Goal: Contribute content: Add original content to the website for others to see

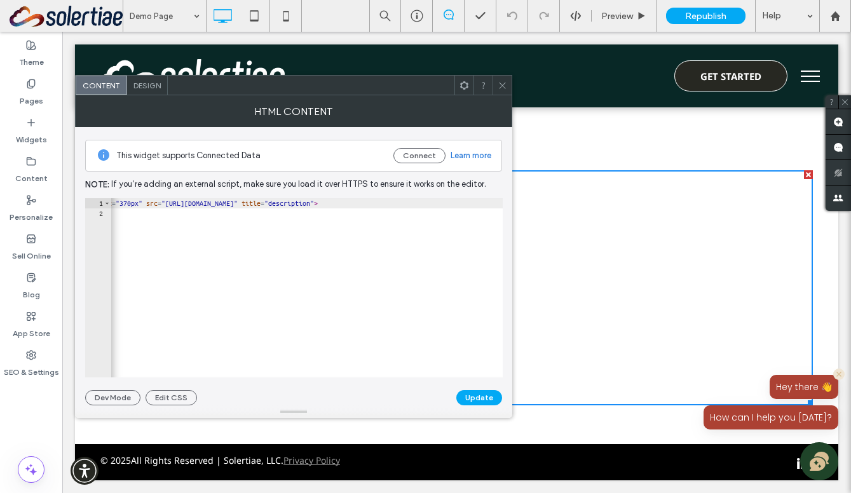
scroll to position [2, 0]
click at [416, 205] on div "< iframe width = "900px" height = "370px" src = "[URL][DOMAIN_NAME]" title = "d…" at bounding box center [262, 298] width 518 height 200
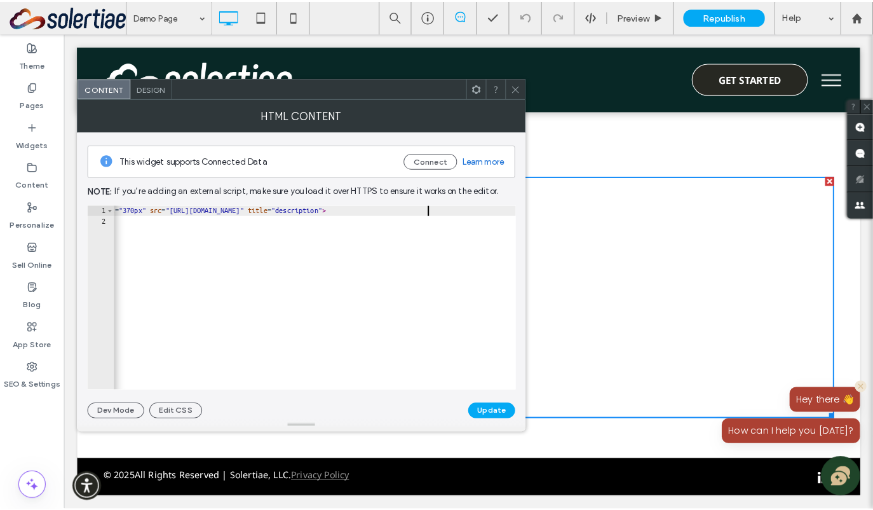
scroll to position [0, 34]
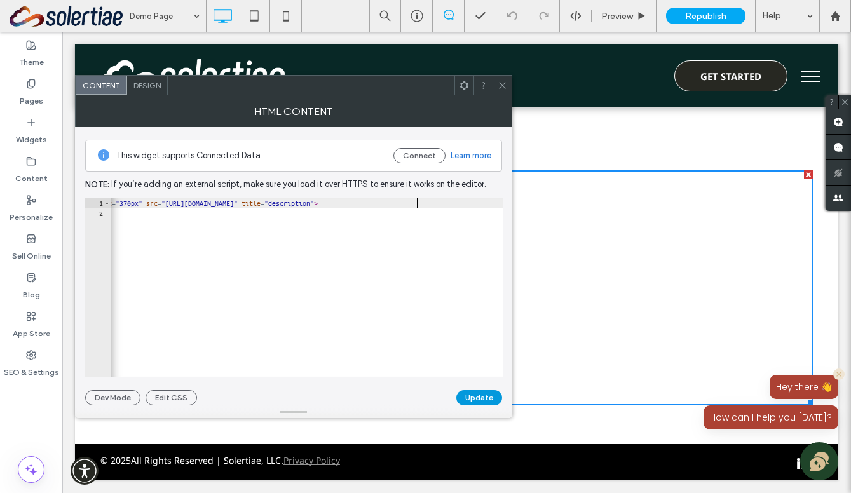
type textarea "**********"
click at [478, 396] on button "Update" at bounding box center [479, 397] width 46 height 15
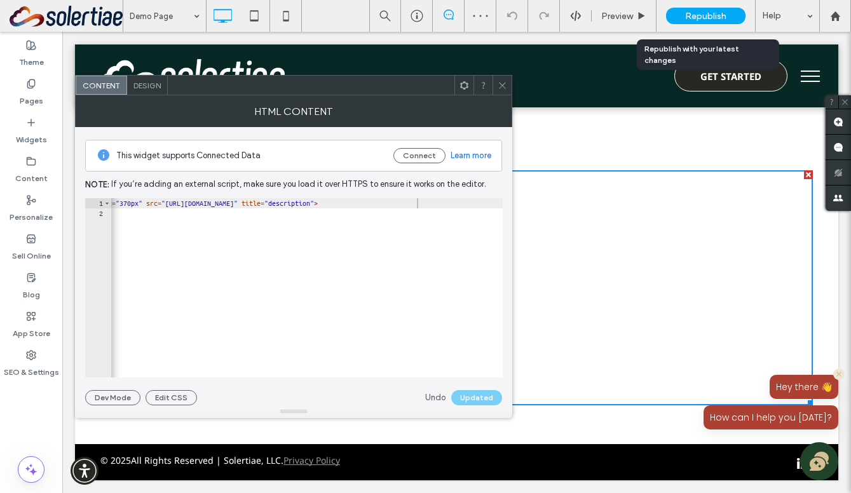
click at [700, 17] on span "Republish" at bounding box center [705, 16] width 41 height 11
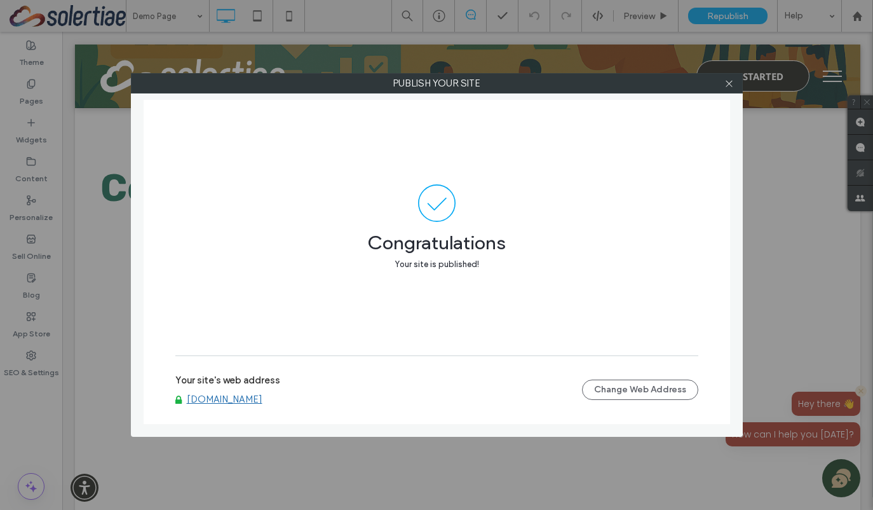
scroll to position [2, 0]
click at [729, 79] on icon at bounding box center [729, 84] width 10 height 10
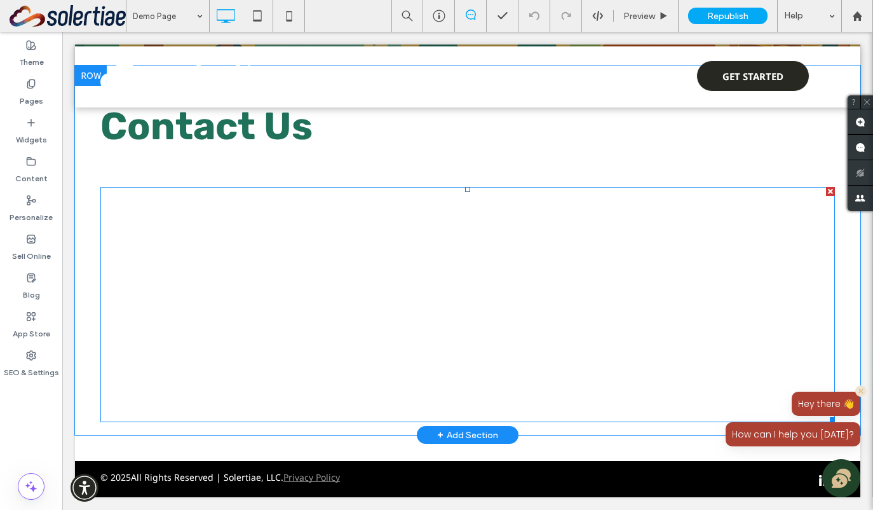
scroll to position [0, 0]
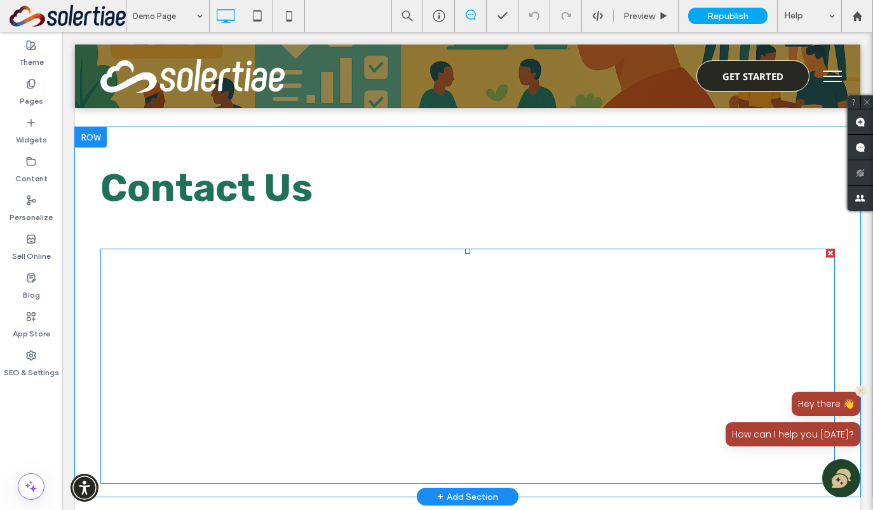
click at [349, 294] on span at bounding box center [467, 365] width 735 height 235
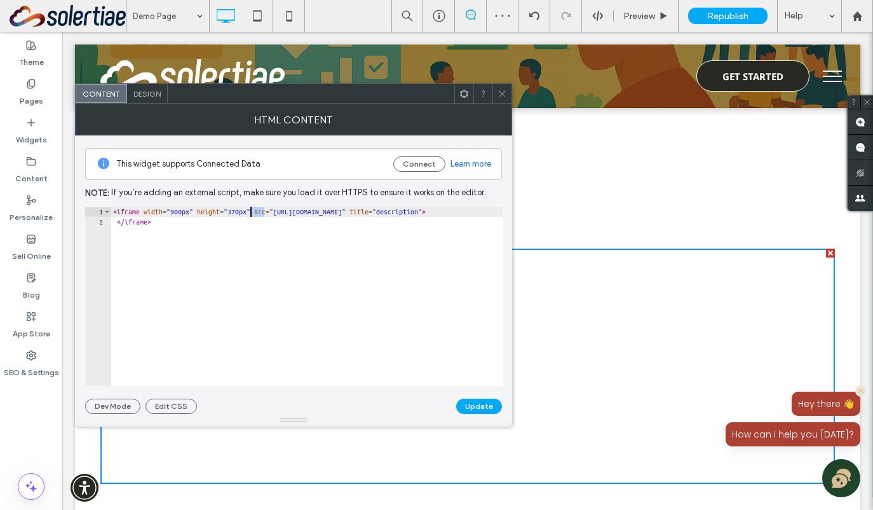
drag, startPoint x: 262, startPoint y: 212, endPoint x: 250, endPoint y: 212, distance: 12.7
click at [250, 212] on div "< iframe width = "900px" height = "370px" src = "[URL][DOMAIN_NAME]" title = "d…" at bounding box center [370, 307] width 518 height 200
type textarea "**********"
click at [481, 405] on button "Update" at bounding box center [479, 405] width 46 height 15
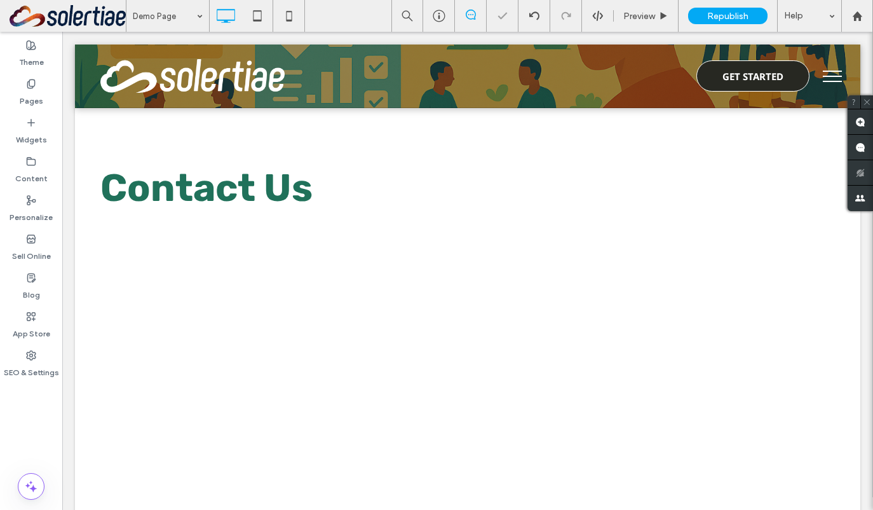
scroll to position [2, 0]
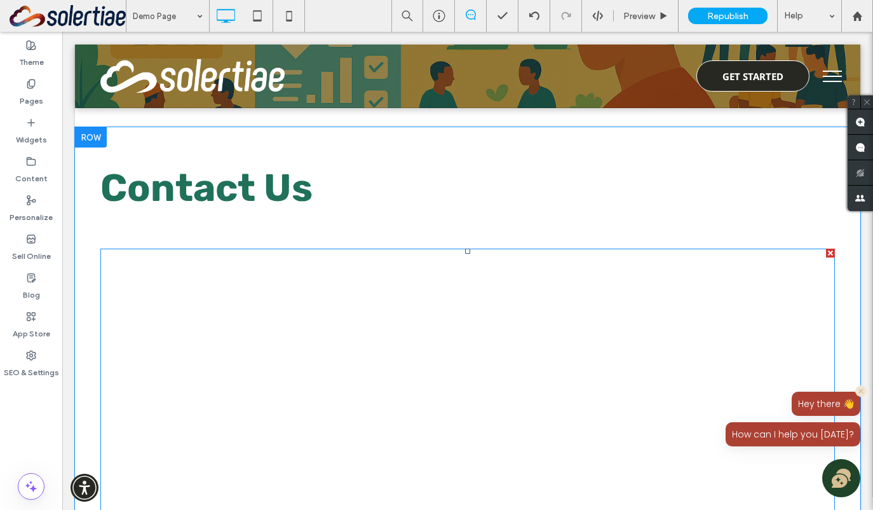
click at [276, 306] on span at bounding box center [467, 502] width 735 height 508
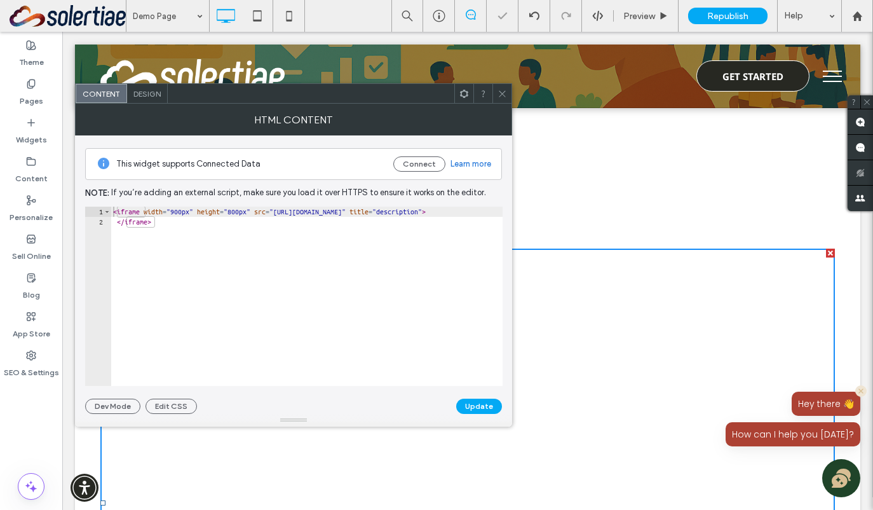
click at [147, 95] on span "Design" at bounding box center [146, 94] width 27 height 10
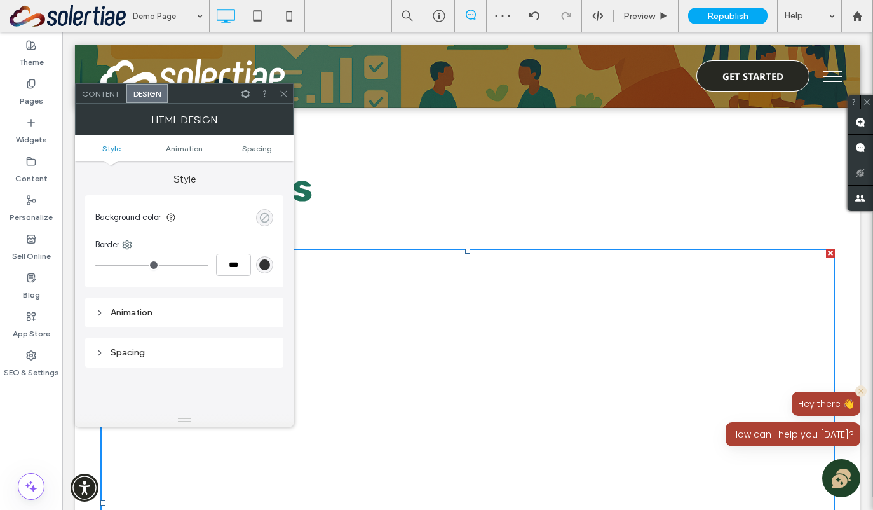
click at [261, 215] on div "rgba(0, 0, 0, 0)" at bounding box center [264, 217] width 11 height 11
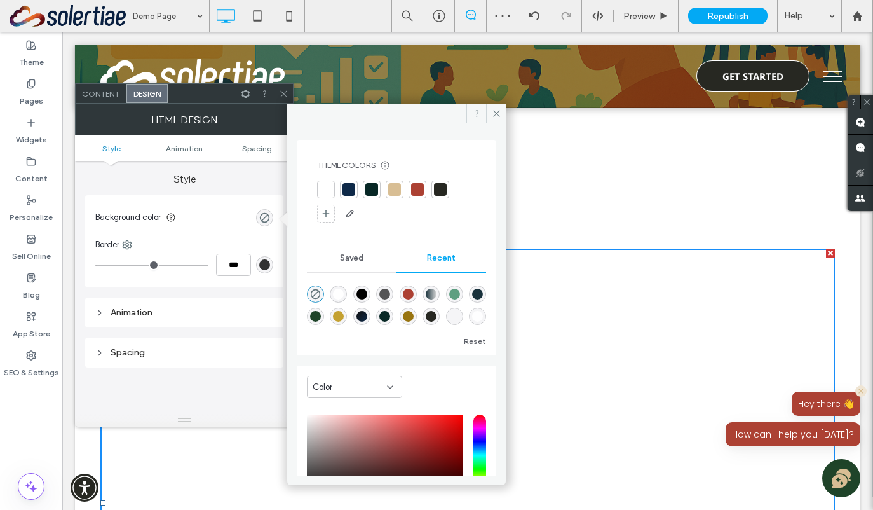
click at [327, 191] on div at bounding box center [326, 189] width 13 height 13
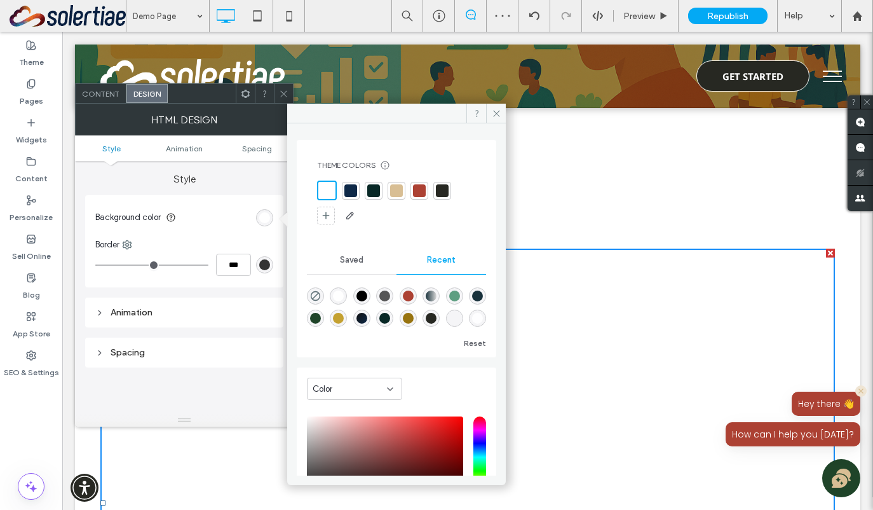
click at [90, 97] on span "Content" at bounding box center [100, 94] width 37 height 10
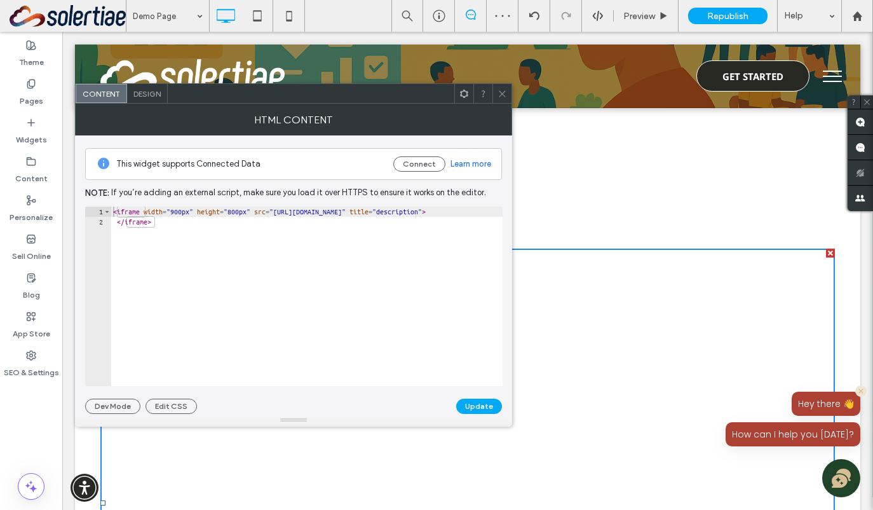
click at [257, 211] on div "< iframe width = "900px" height = "800px" src = "[URL][DOMAIN_NAME]" title = "d…" at bounding box center [370, 307] width 518 height 200
type textarea "**********"
click at [494, 409] on button "Update" at bounding box center [479, 405] width 46 height 15
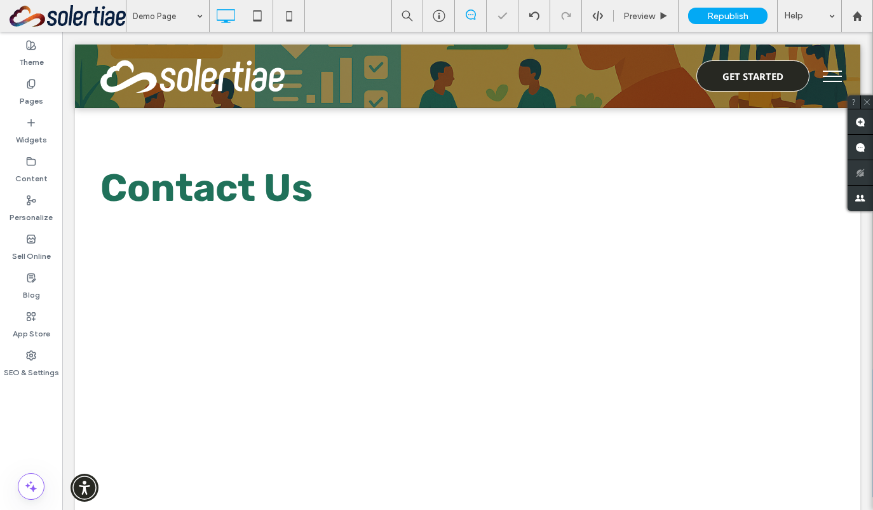
scroll to position [0, 0]
click at [748, 15] on span "Republish" at bounding box center [727, 16] width 41 height 11
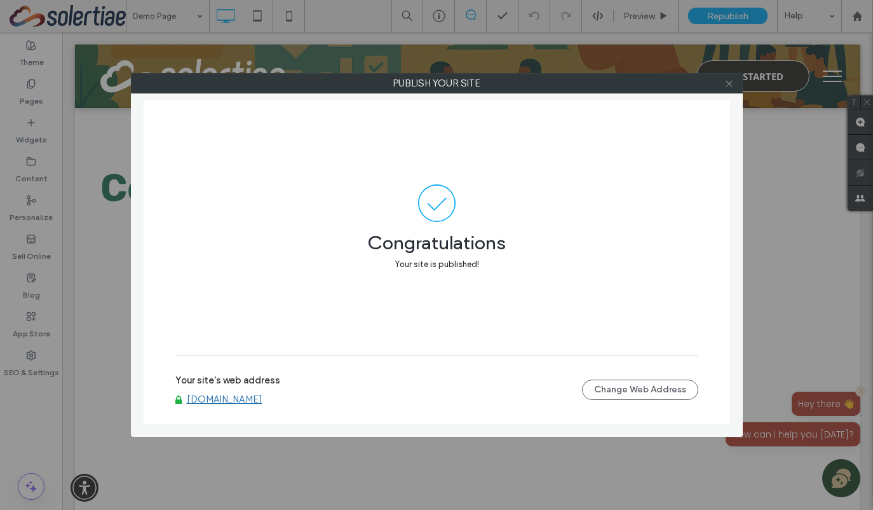
click at [733, 81] on icon at bounding box center [729, 84] width 10 height 10
